Goal: Transaction & Acquisition: Purchase product/service

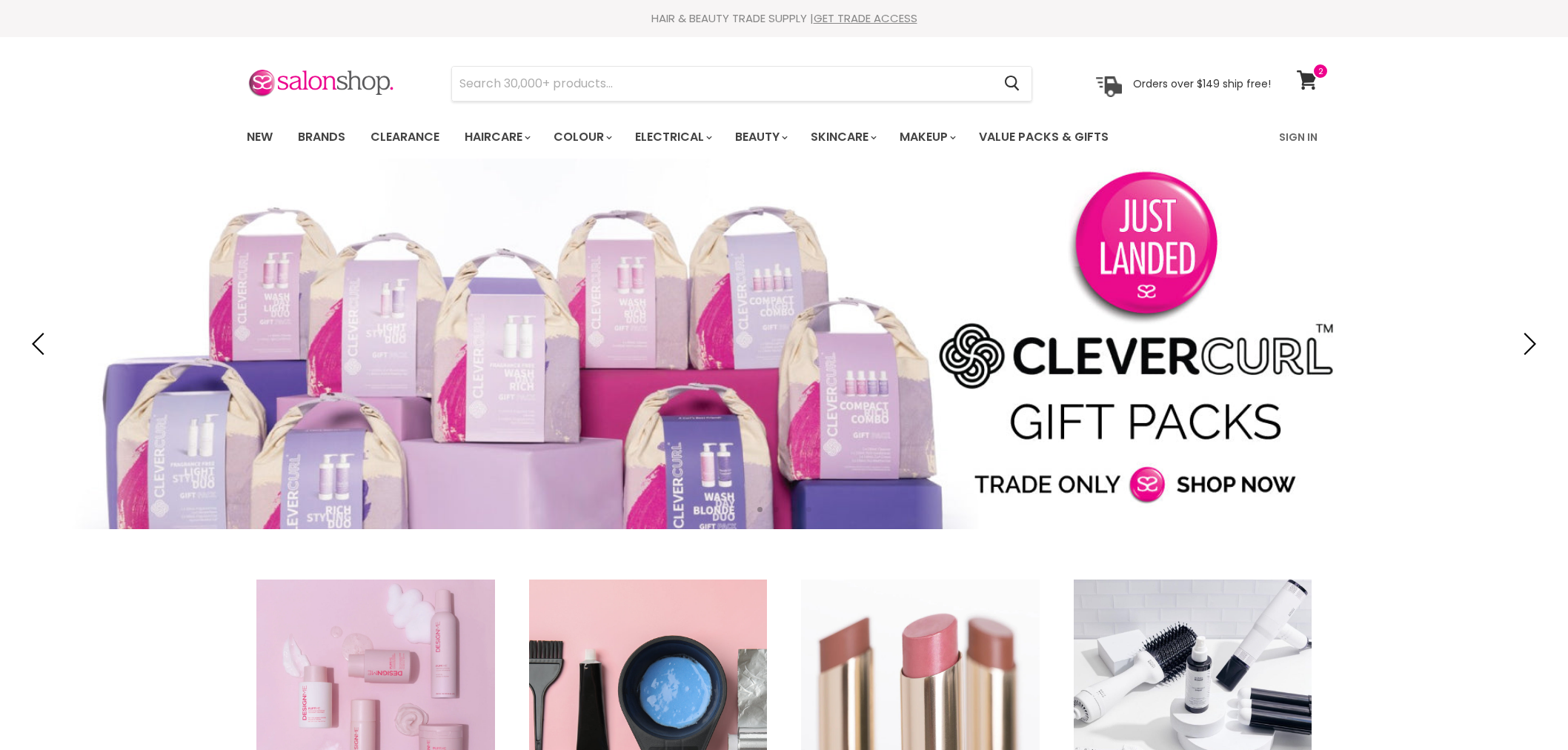
type input "brasil cacau smoothing protein kit"
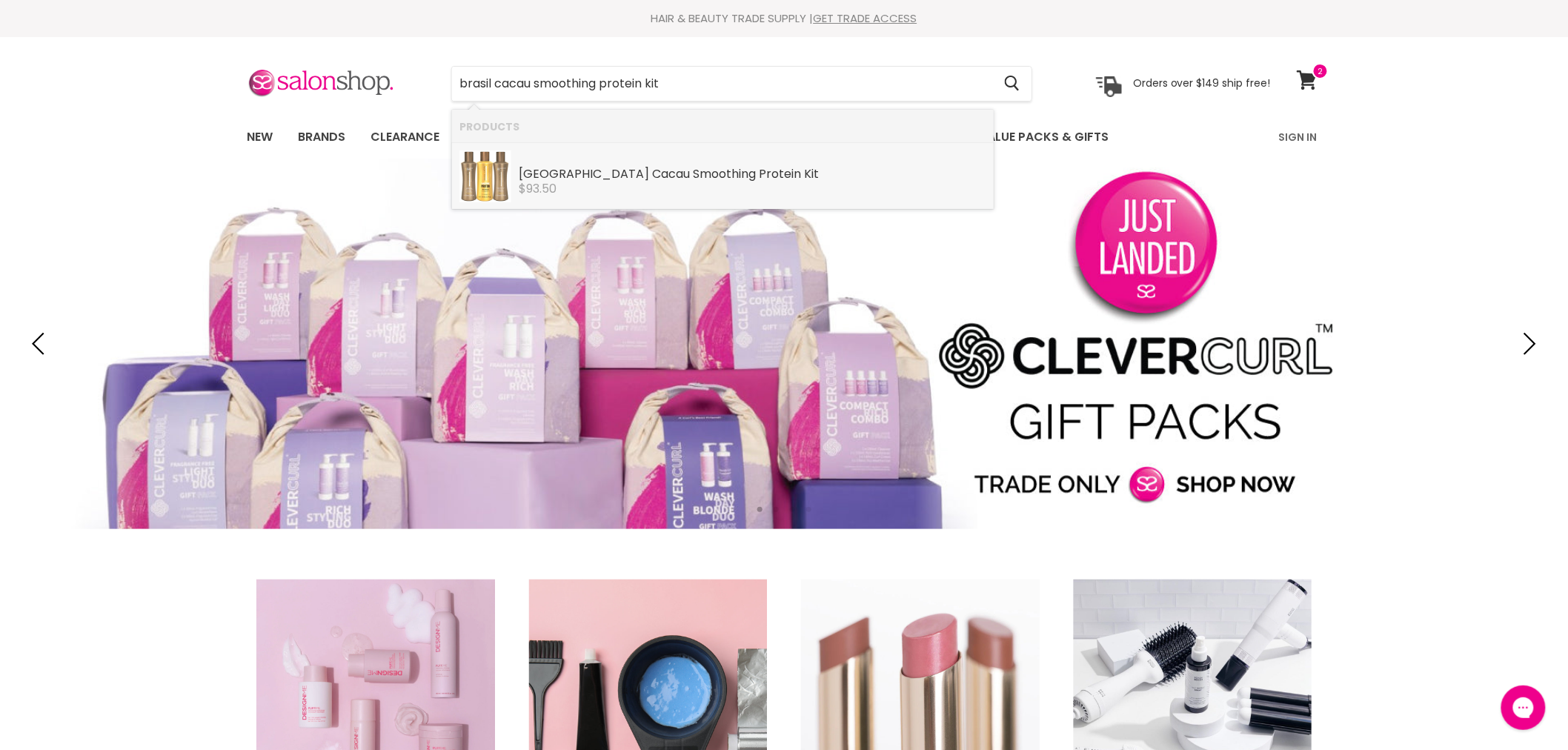
click at [693, 178] on b "Smoothing" at bounding box center [725, 174] width 63 height 17
